Goal: Task Accomplishment & Management: Use online tool/utility

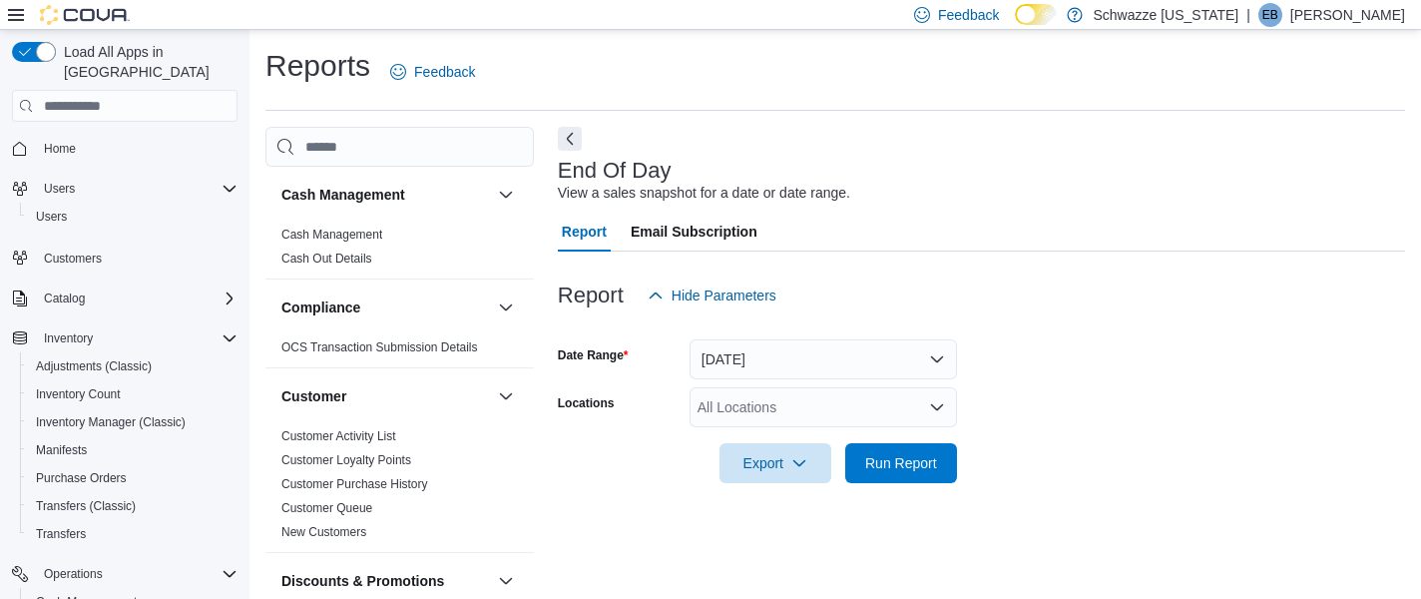
scroll to position [32, 0]
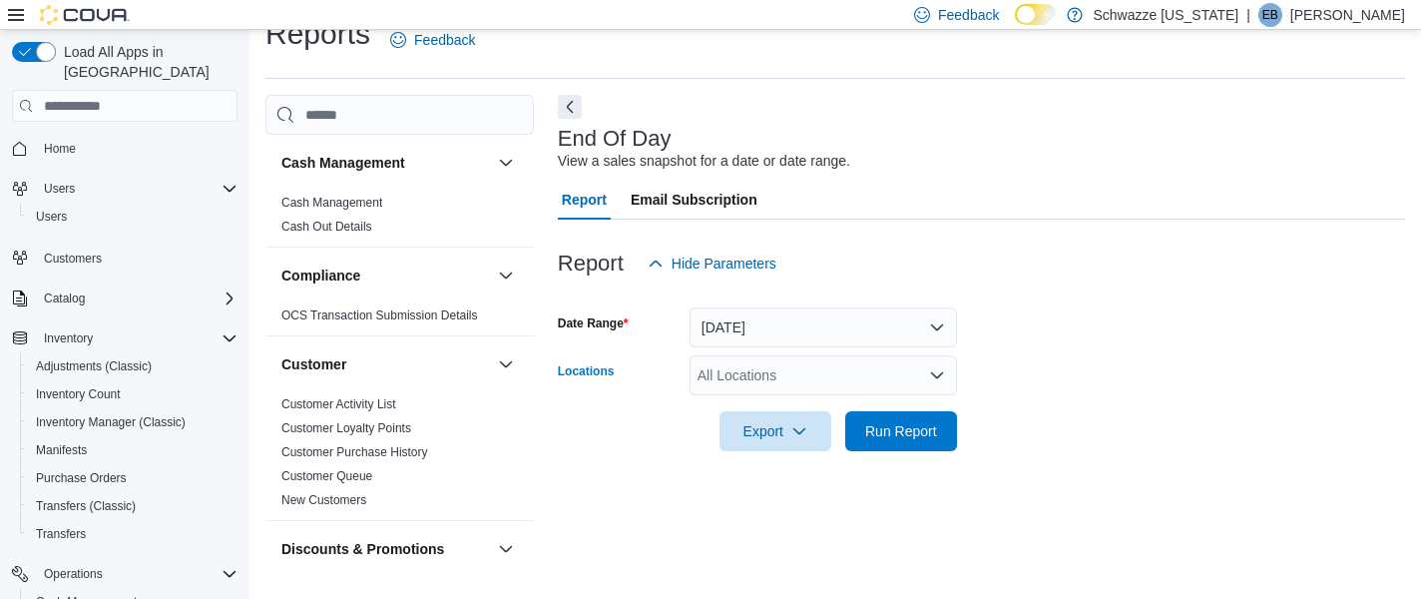
click at [751, 367] on div "All Locations" at bounding box center [823, 375] width 267 height 40
type input "***"
click at [777, 335] on span "SB - Arapahoe" at bounding box center [787, 338] width 91 height 20
click at [909, 445] on span "Run Report" at bounding box center [901, 430] width 88 height 40
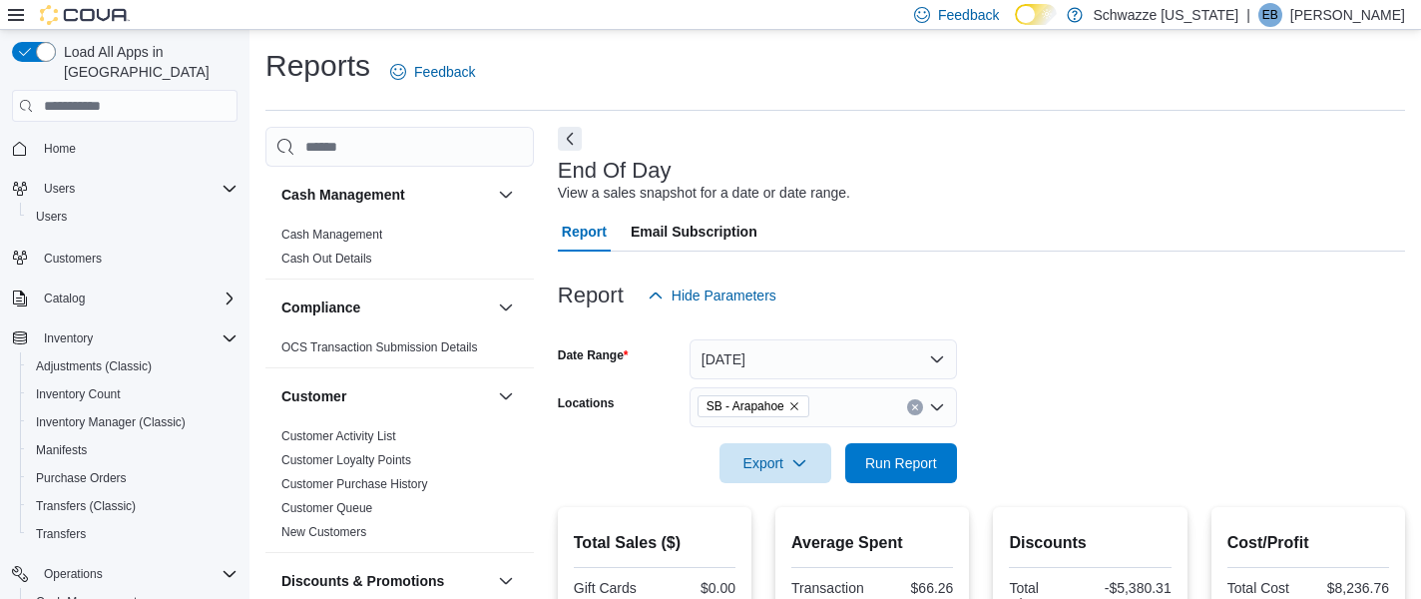
click at [798, 408] on icon "Remove SB - Arapahoe from selection in this group" at bounding box center [794, 406] width 8 height 8
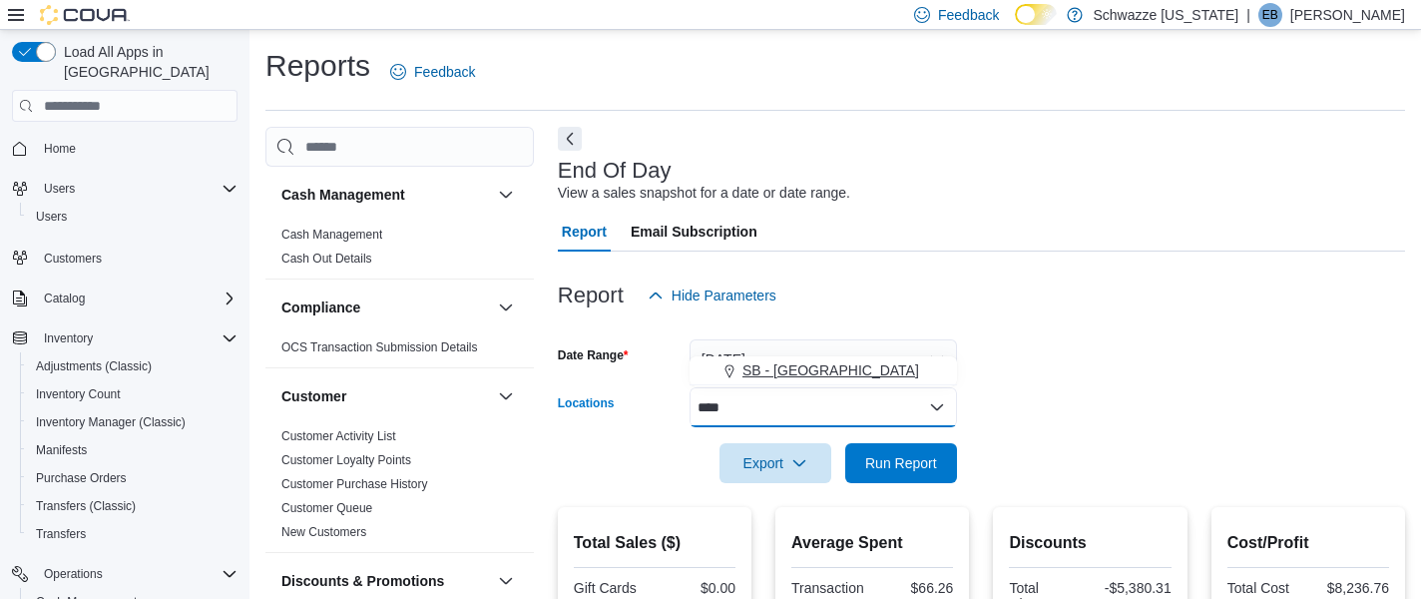
type input "****"
click at [828, 376] on span "SB - Lakeside" at bounding box center [830, 370] width 177 height 20
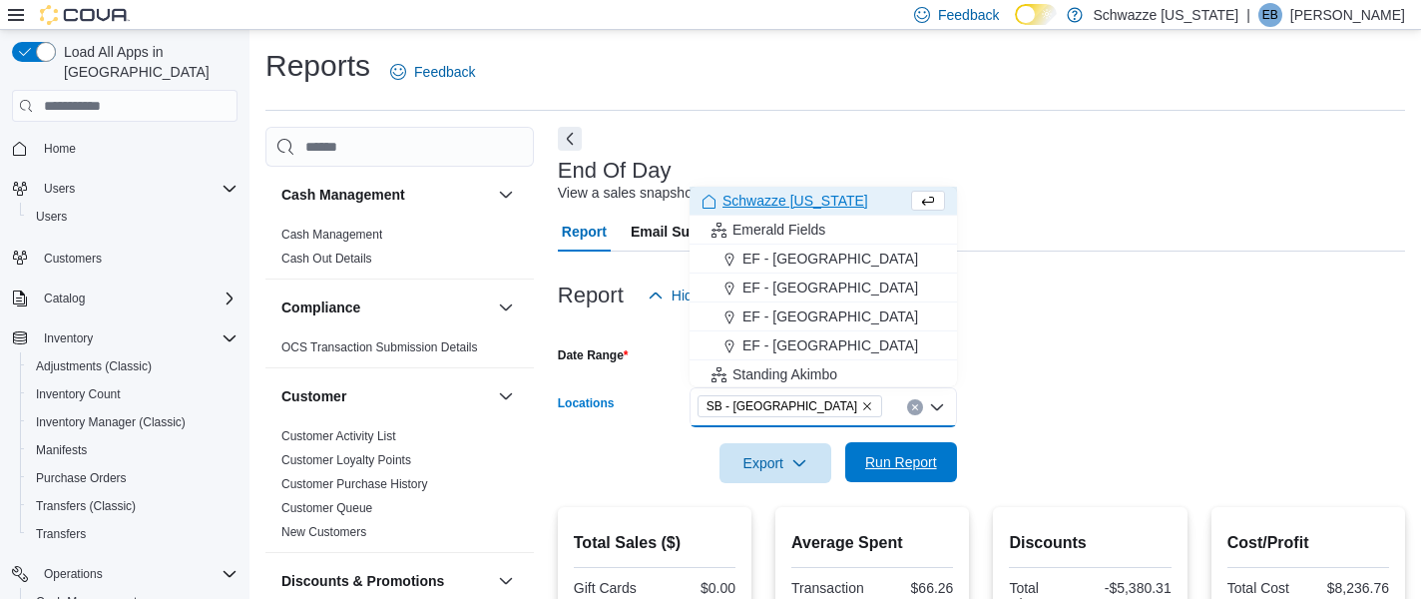
click at [885, 475] on span "Run Report" at bounding box center [901, 462] width 88 height 40
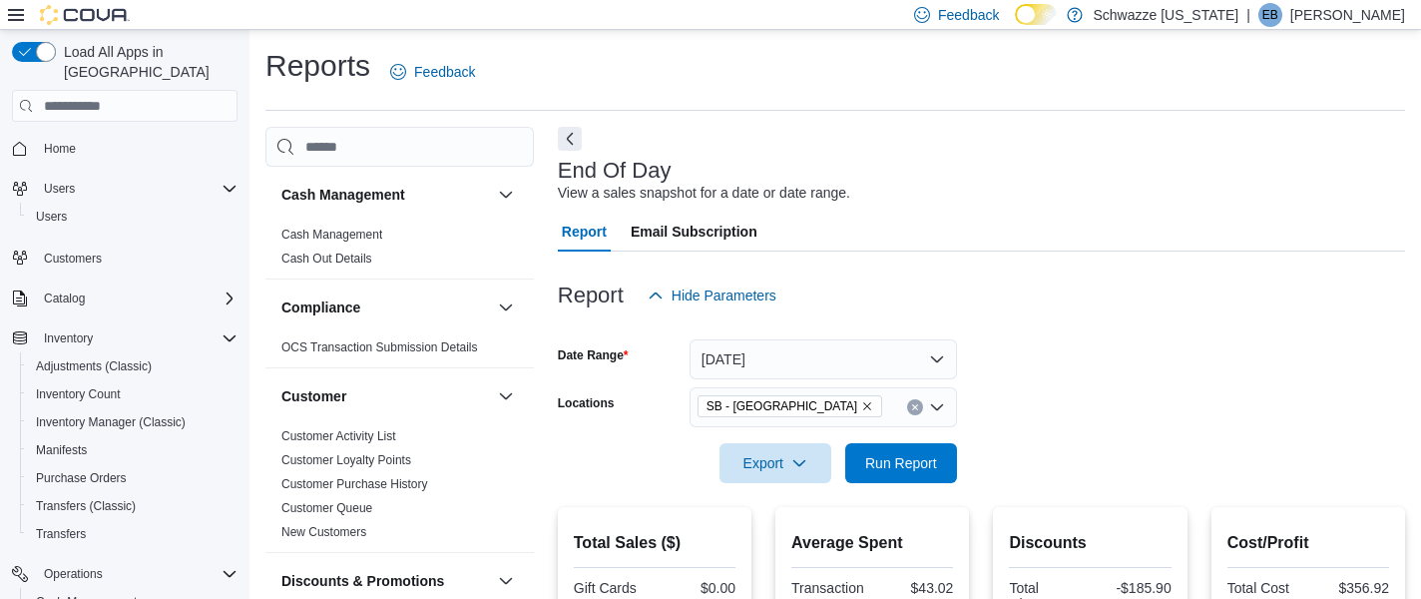
click at [912, 406] on icon "Clear input" at bounding box center [915, 407] width 8 height 8
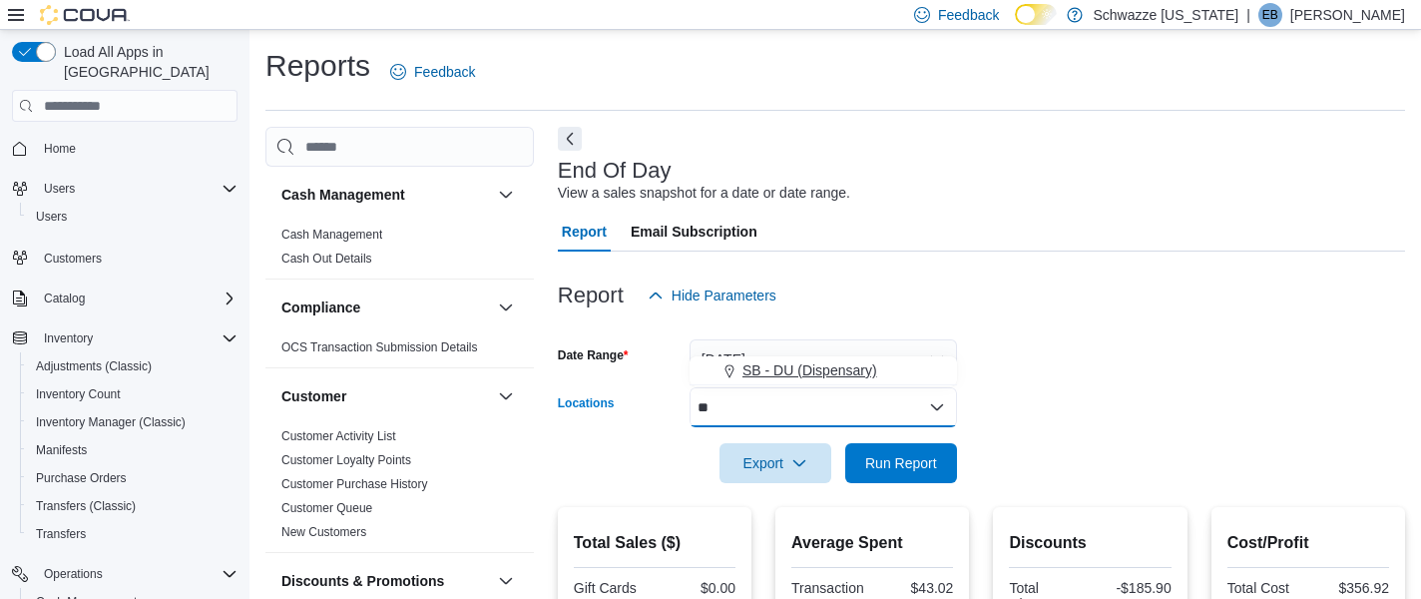
type input "**"
click at [876, 370] on span "SB - DU (Dispensary)" at bounding box center [809, 370] width 135 height 20
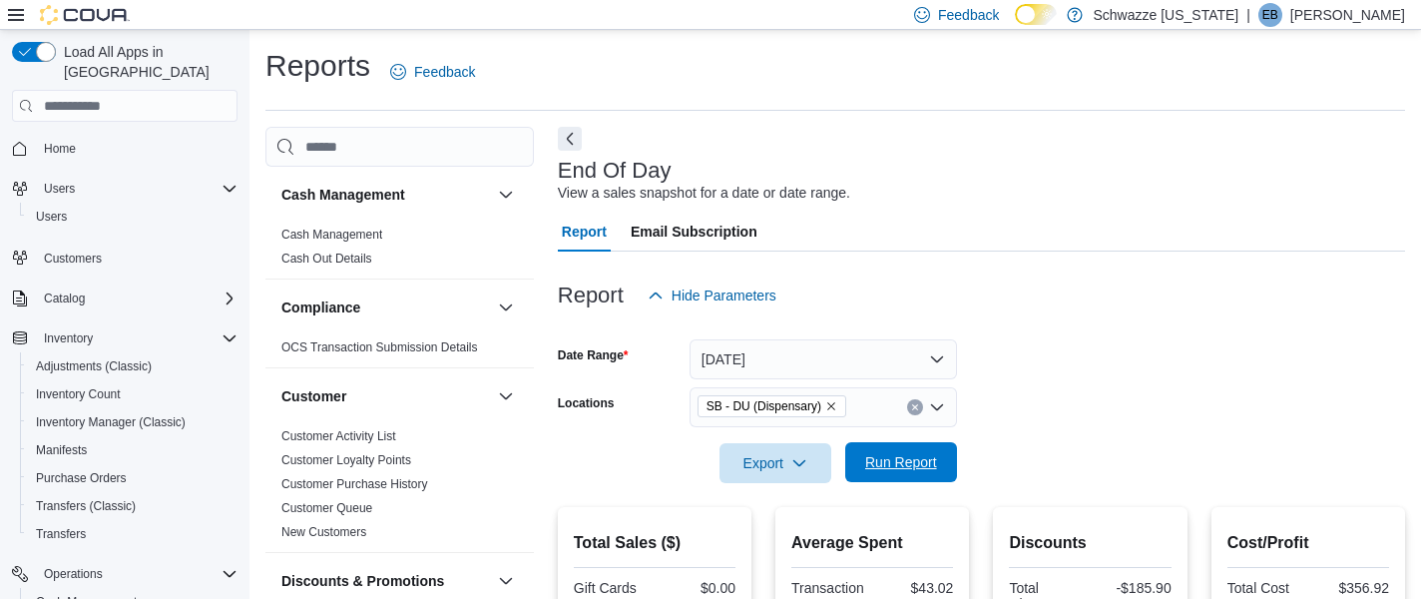
click at [907, 466] on span "Run Report" at bounding box center [901, 462] width 72 height 20
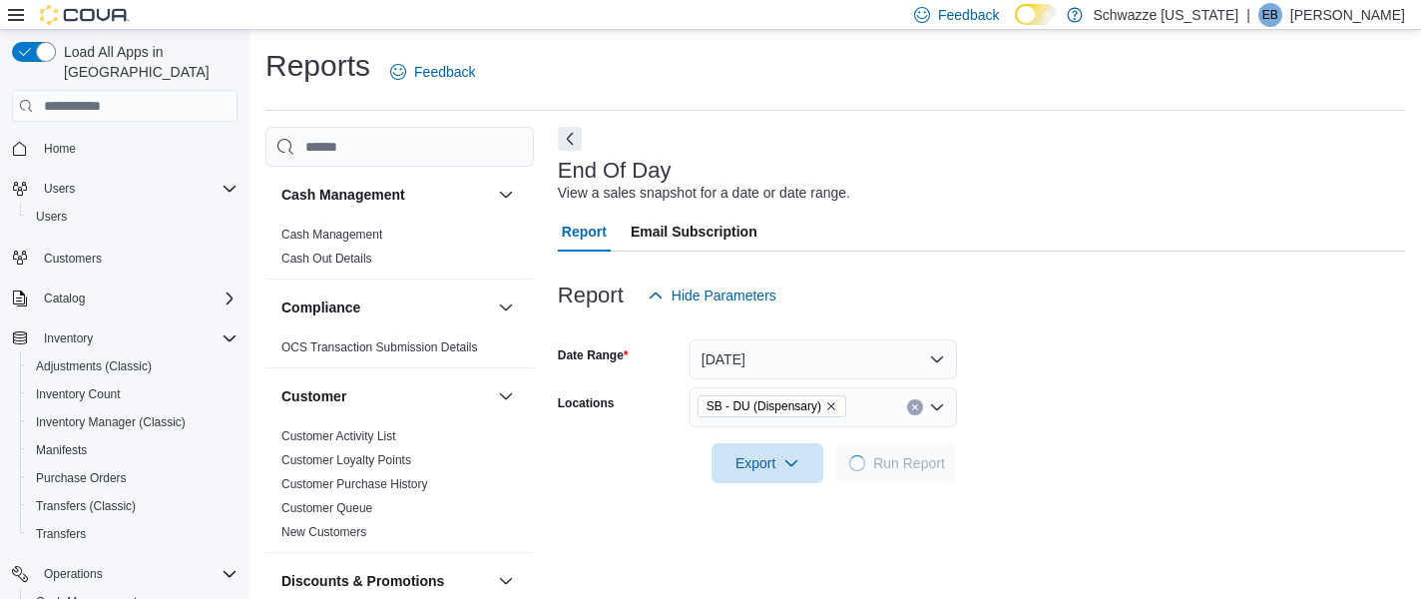
click at [1136, 373] on form "Date Range Today Locations SB - DU (Dispensary) Export Run Report" at bounding box center [981, 399] width 847 height 168
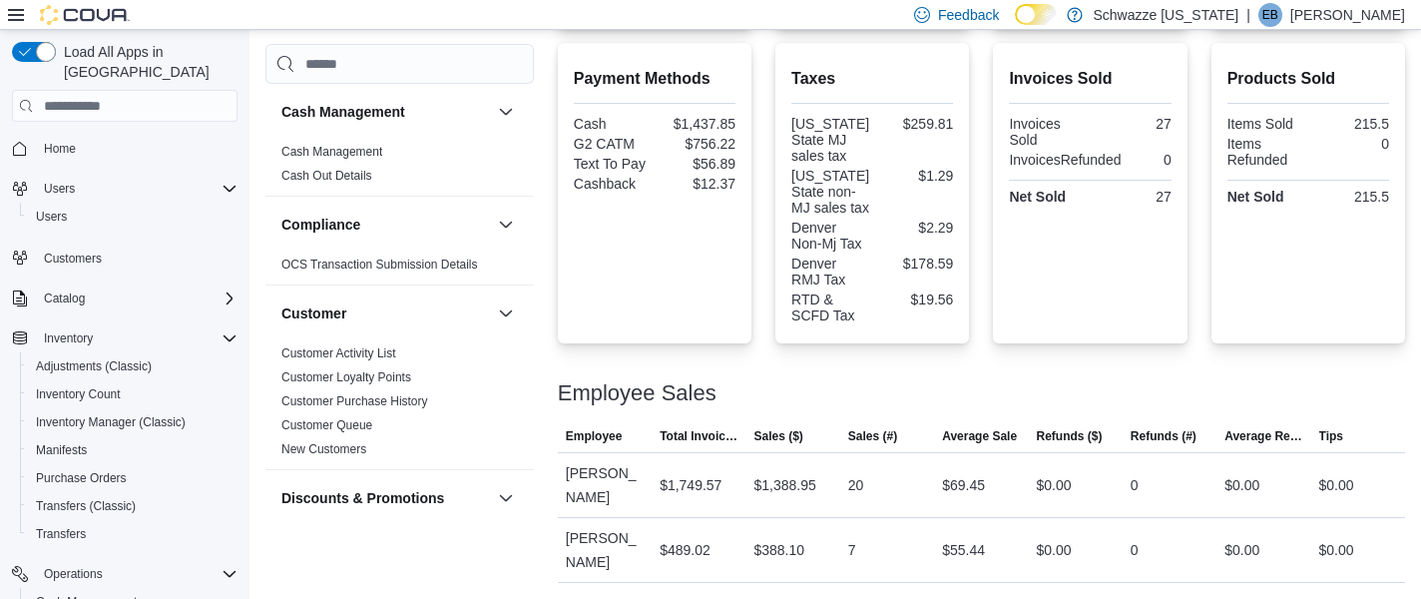
scroll to position [695, 0]
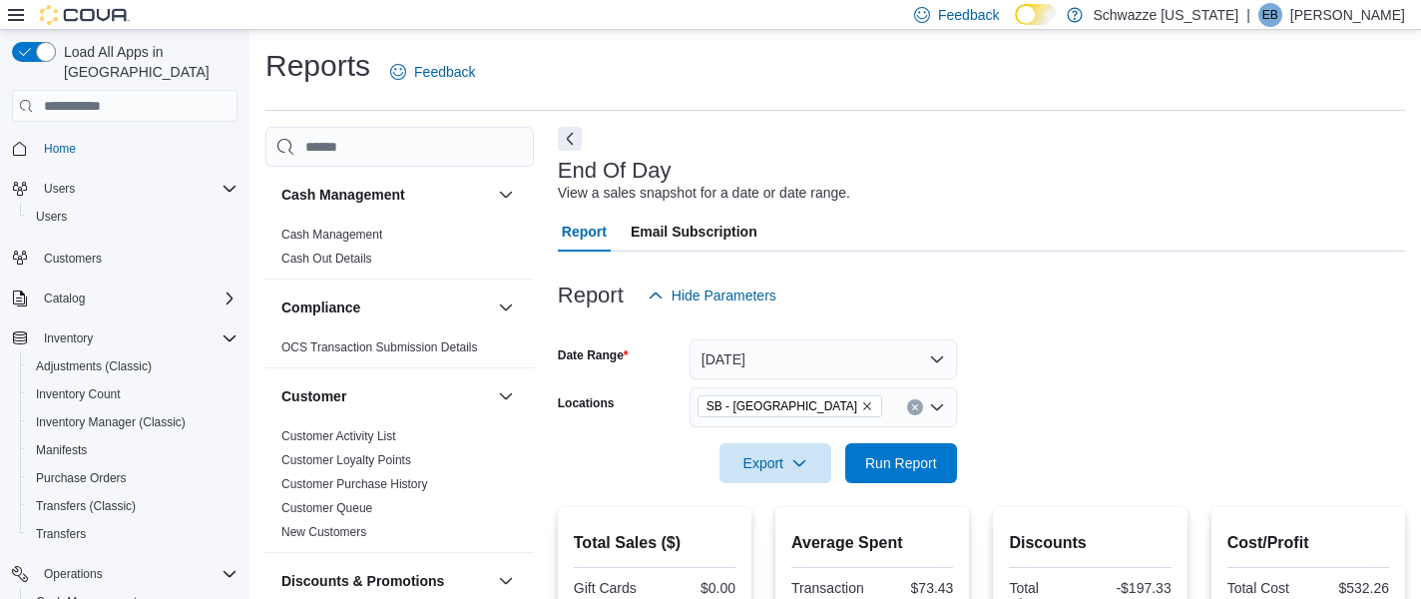
scroll to position [285, 0]
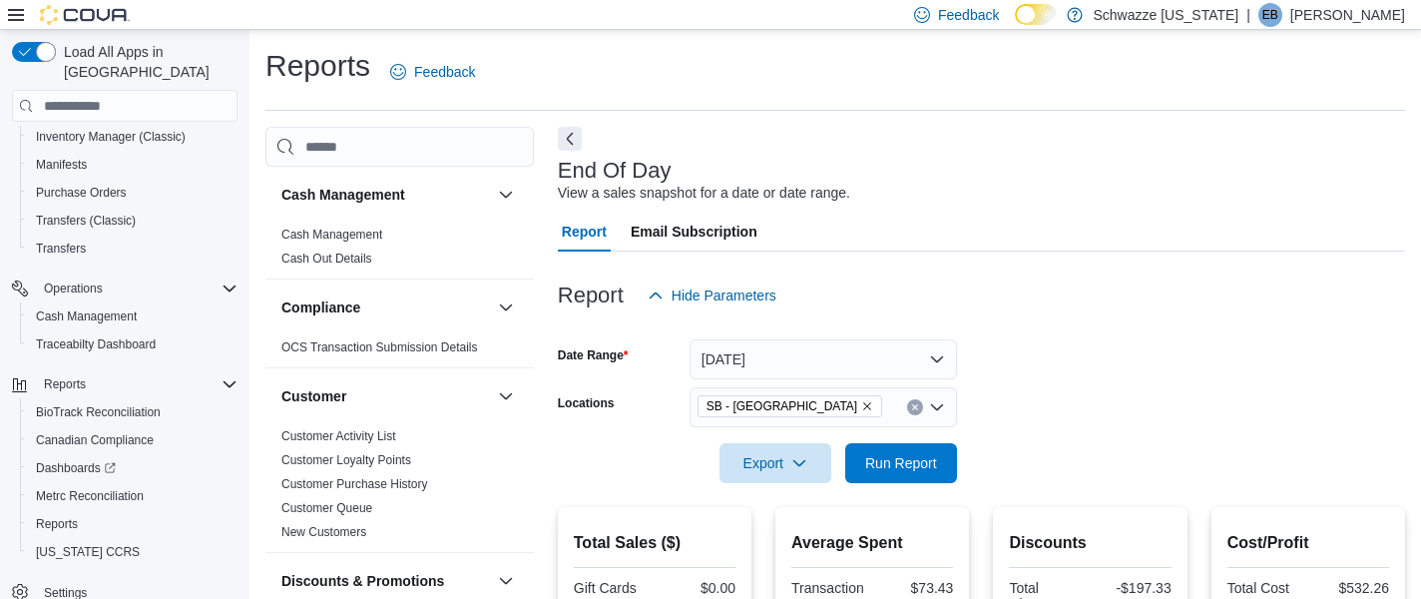
click at [861, 402] on icon "Remove SB - Highlands from selection in this group" at bounding box center [867, 406] width 12 height 12
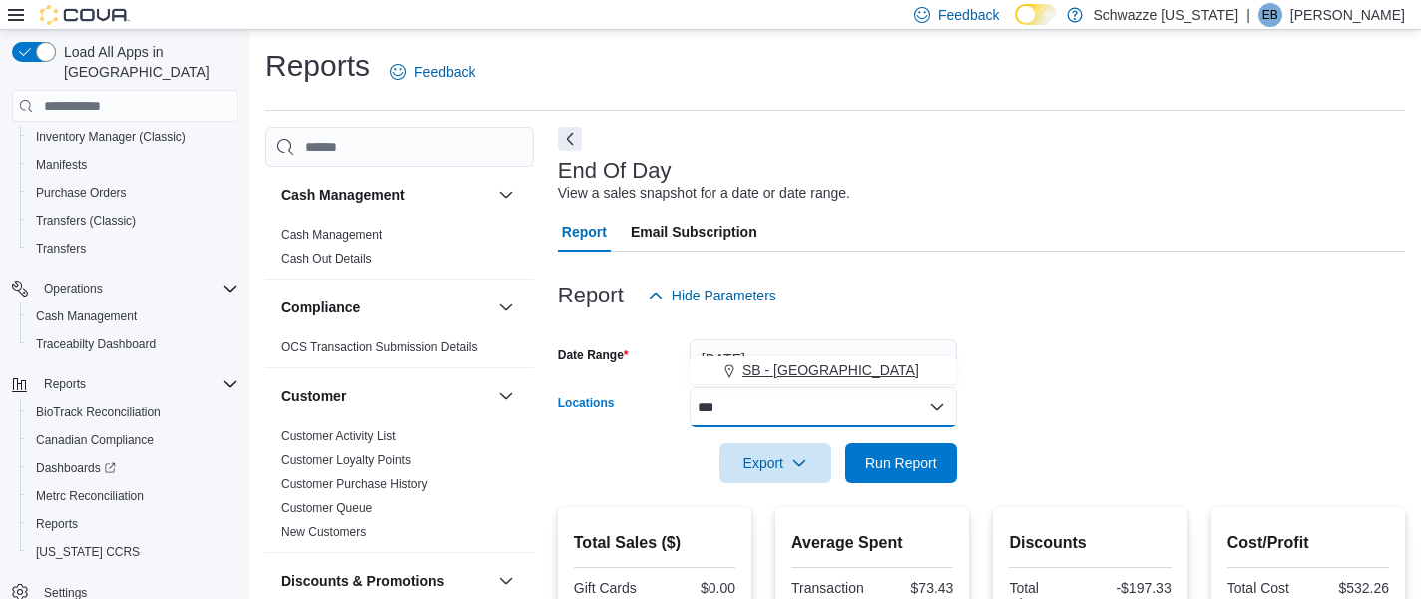
type input "***"
click at [860, 368] on span "SB - [GEOGRAPHIC_DATA]" at bounding box center [830, 370] width 177 height 20
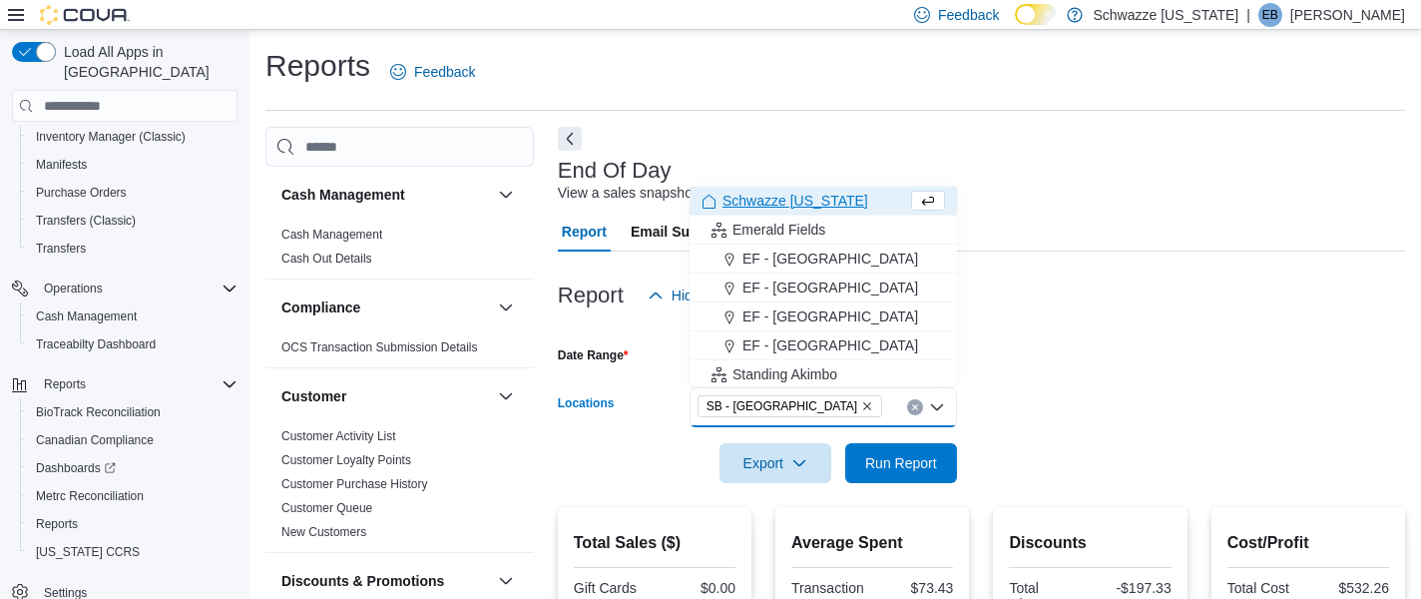
click at [1028, 356] on form "Date Range [DATE] Locations SB - [GEOGRAPHIC_DATA] Combo box. Selected. SB - [G…" at bounding box center [981, 399] width 847 height 168
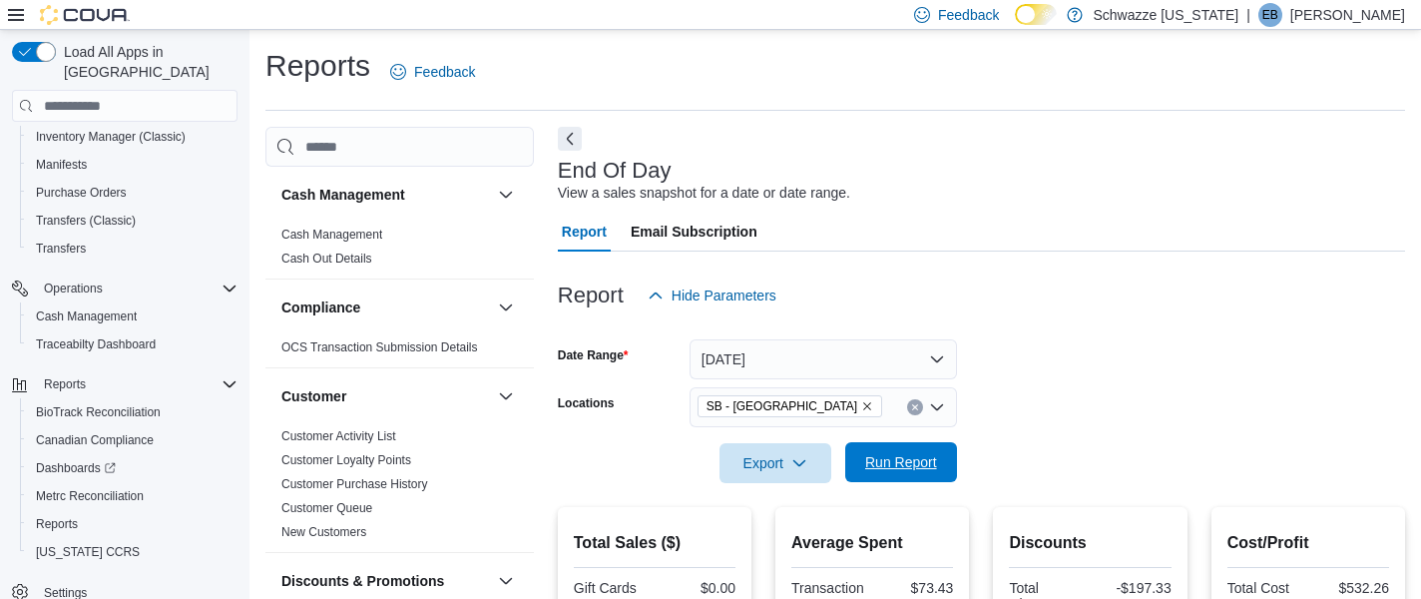
click at [936, 468] on span "Run Report" at bounding box center [901, 462] width 72 height 20
